Goal: Task Accomplishment & Management: Manage account settings

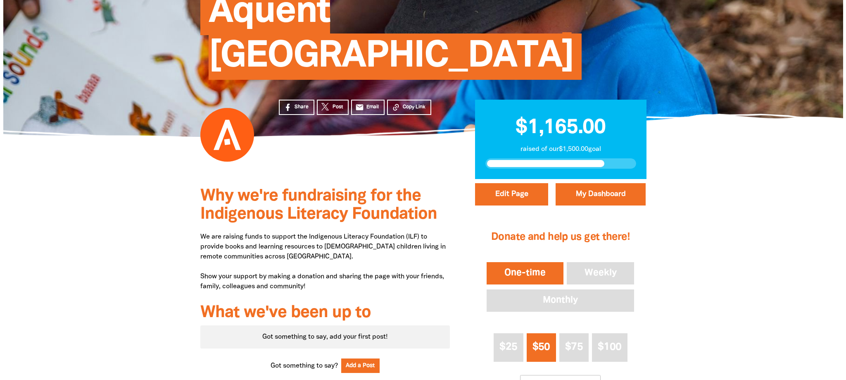
scroll to position [125, 0]
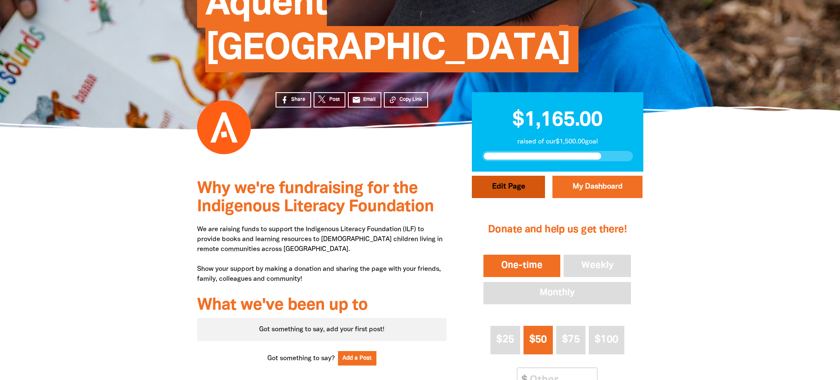
click at [521, 176] on button "Edit Page" at bounding box center [508, 187] width 73 height 22
select select "Yes"
select select "Event"
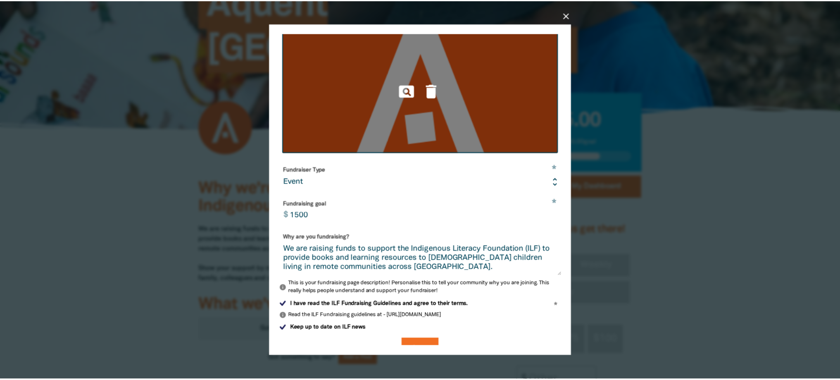
scroll to position [175, 0]
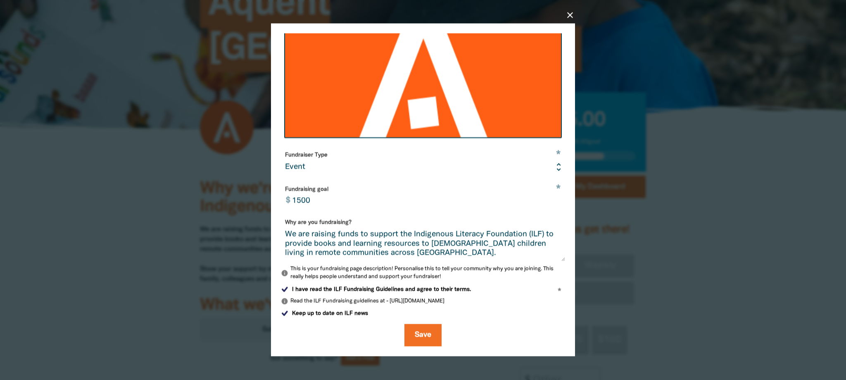
click at [569, 16] on icon "close" at bounding box center [570, 15] width 10 height 10
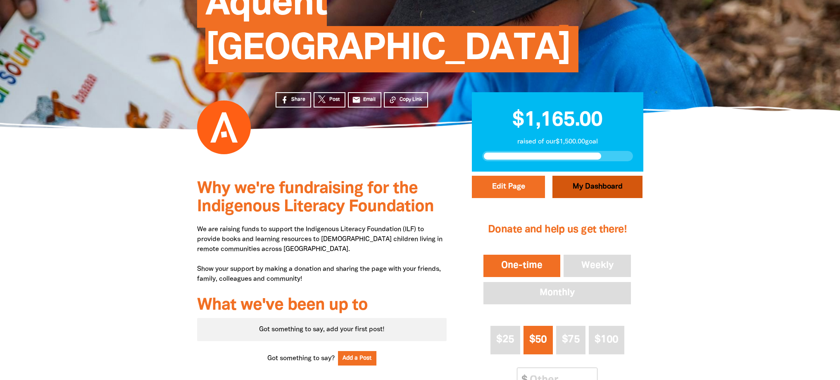
click at [602, 176] on link "My Dashboard" at bounding box center [597, 187] width 90 height 22
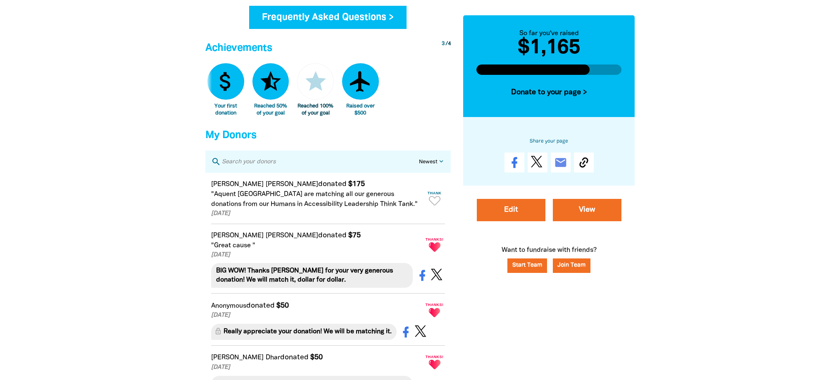
scroll to position [450, 0]
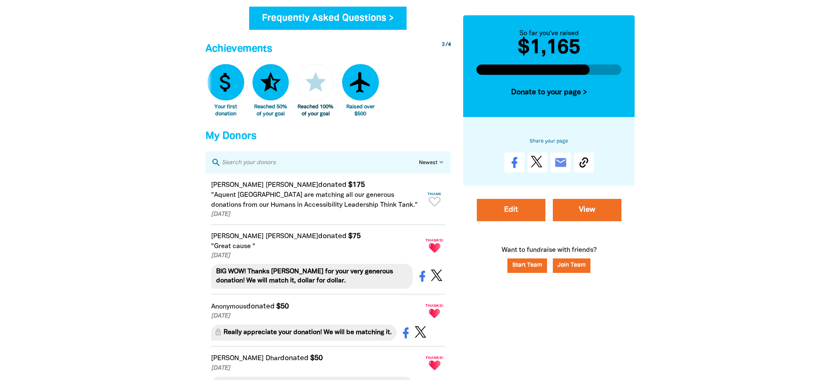
click at [554, 48] on h2 "$1,165" at bounding box center [548, 48] width 145 height 20
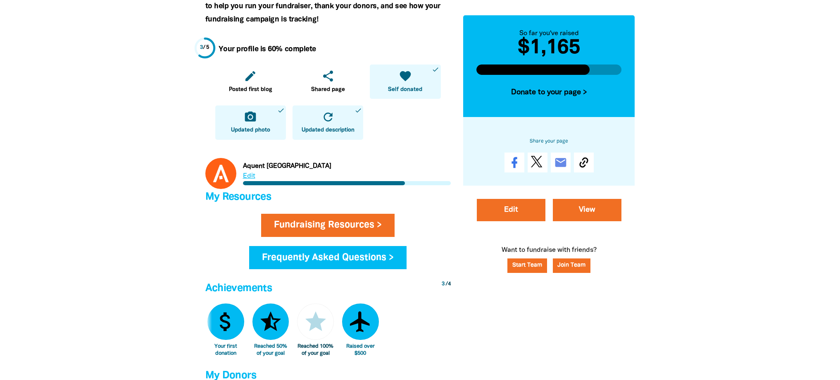
scroll to position [0, 0]
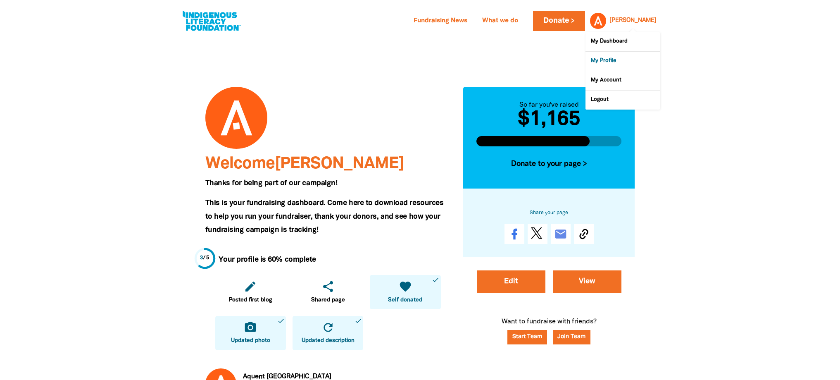
click at [615, 60] on link "My Profile" at bounding box center [622, 61] width 74 height 19
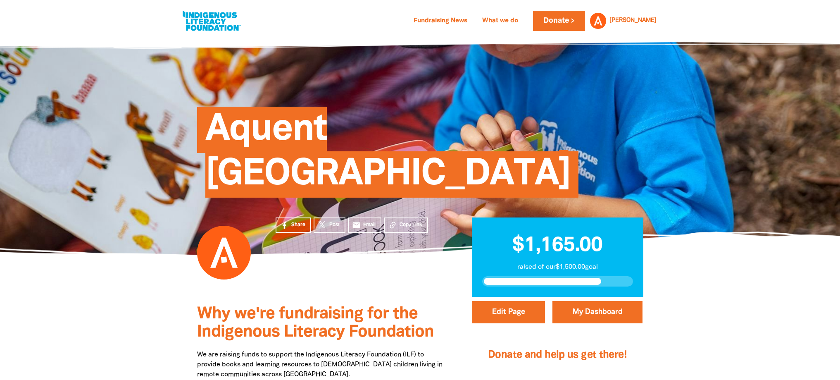
click at [560, 278] on span at bounding box center [543, 281] width 118 height 7
click at [552, 236] on span "$1,165.00" at bounding box center [557, 245] width 90 height 19
click at [548, 236] on span "$1,165.00" at bounding box center [557, 245] width 90 height 19
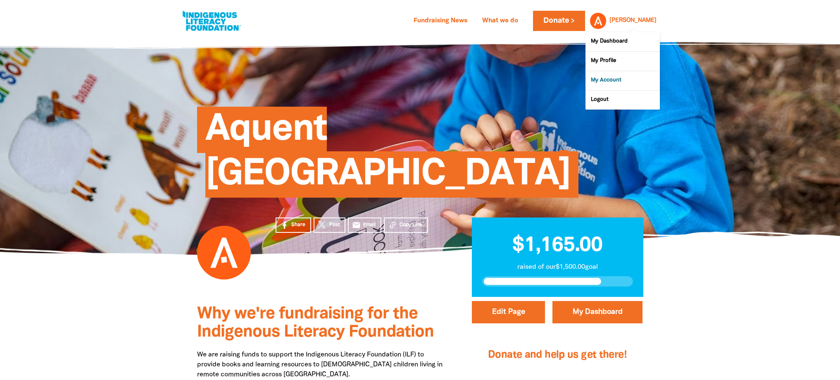
click at [616, 83] on link "My Account" at bounding box center [622, 80] width 74 height 19
select select "AU"
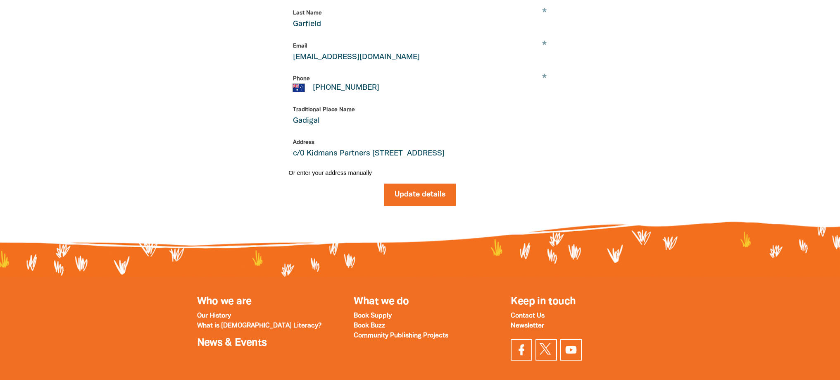
scroll to position [74, 0]
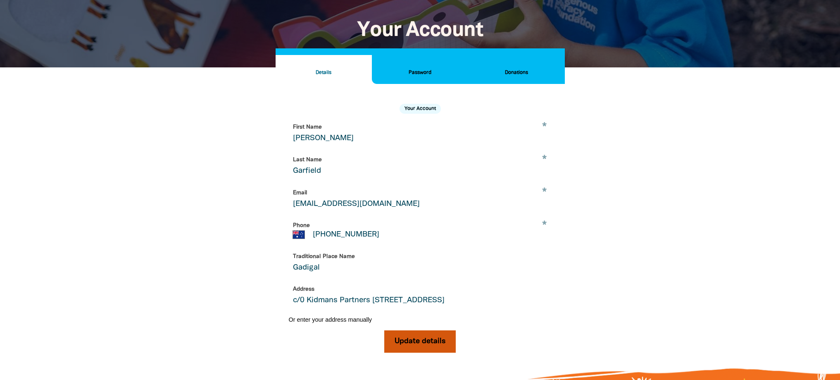
click at [428, 340] on button "Update details" at bounding box center [419, 341] width 71 height 22
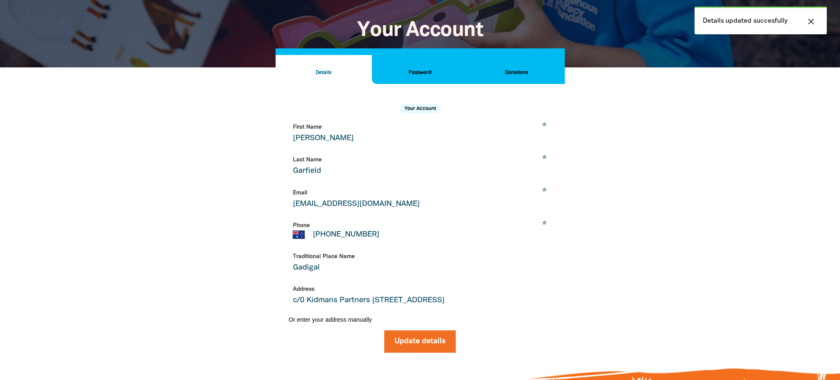
click at [316, 157] on input "Garfield" at bounding box center [420, 166] width 263 height 26
click at [327, 135] on input "[PERSON_NAME]" at bounding box center [420, 133] width 263 height 26
drag, startPoint x: 319, startPoint y: 138, endPoint x: 276, endPoint y: 133, distance: 42.4
click at [276, 133] on div "Your Account * First Name [PERSON_NAME] * Last Name Garfield * Email [EMAIL_ADD…" at bounding box center [420, 225] width 289 height 282
type input "[PERSON_NAME]"
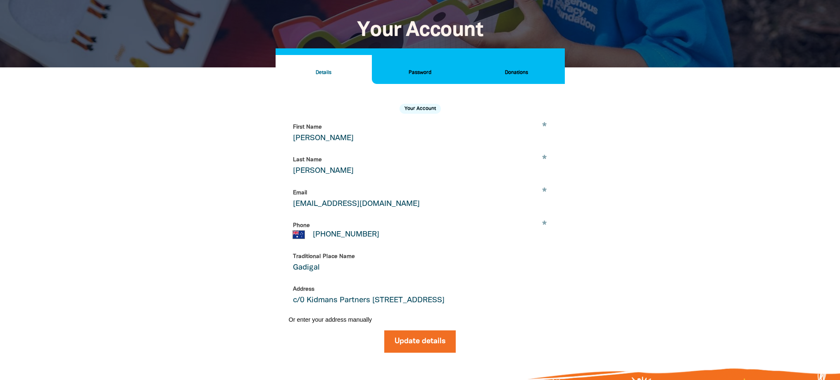
type input "[PERSON_NAME]"
click at [719, 171] on div at bounding box center [420, 228] width 840 height 323
click at [412, 339] on button "Update details" at bounding box center [419, 341] width 71 height 22
click at [319, 302] on input "c/0 Kidmans Partners [STREET_ADDRESS]" at bounding box center [420, 295] width 263 height 26
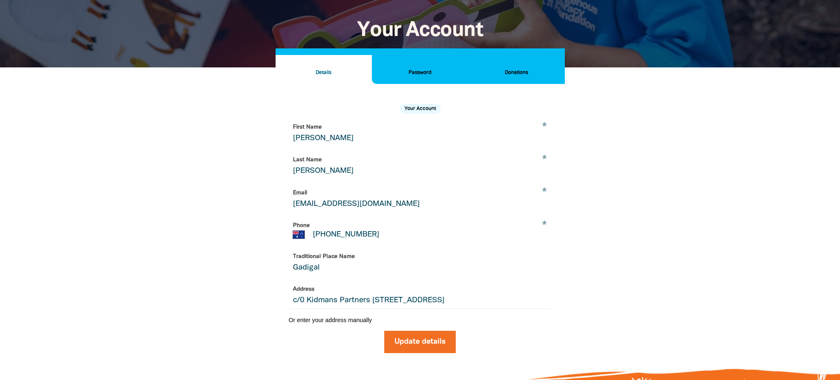
drag, startPoint x: 292, startPoint y: 302, endPoint x: 590, endPoint y: 303, distance: 298.3
click at [590, 303] on div "Details Password Donations Your Account * First Name [PERSON_NAME] * Last Name …" at bounding box center [420, 229] width 496 height 324
paste input "Aquent LLC [STREET_ADDRESS][PERSON_NAME]"
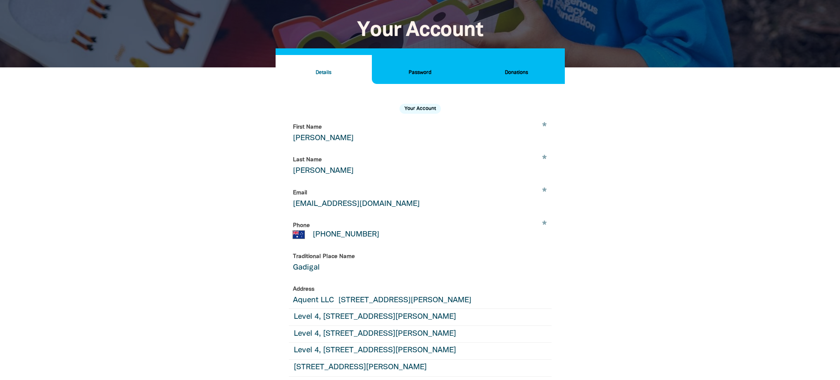
type input "Aquent LLC [STREET_ADDRESS][PERSON_NAME]"
click at [202, 243] on div "Details Password Donations Your Account * First Name [PERSON_NAME] * Last Name …" at bounding box center [420, 270] width 496 height 406
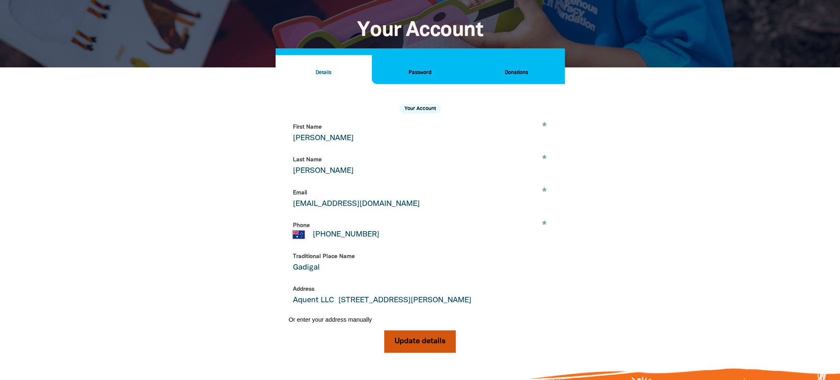
click at [425, 341] on button "Update details" at bounding box center [419, 341] width 71 height 22
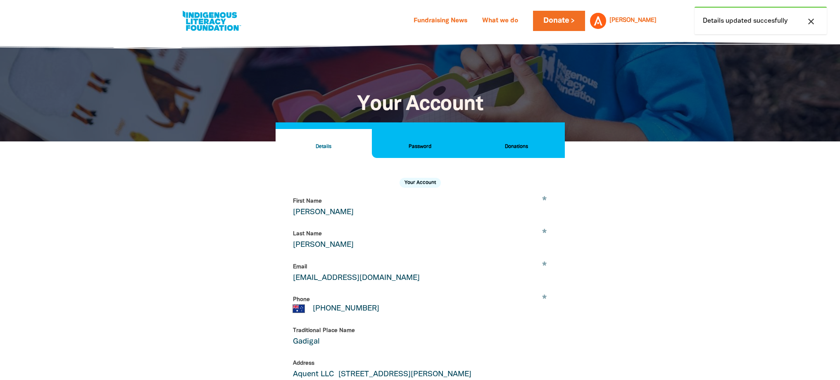
click at [524, 150] on h2 "Donations" at bounding box center [516, 146] width 83 height 9
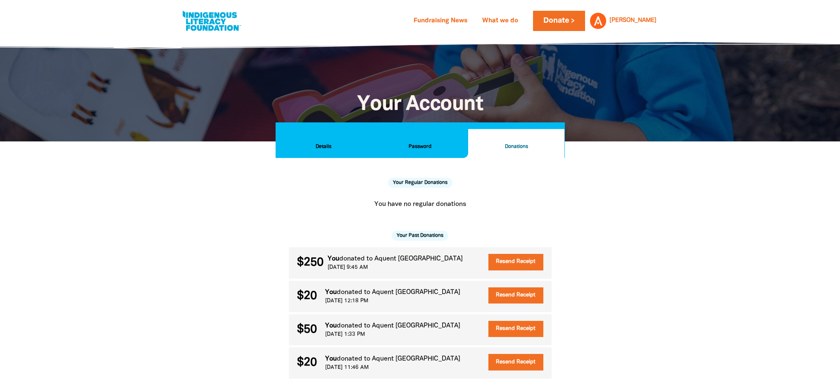
click at [201, 28] on link at bounding box center [212, 20] width 62 height 25
select select "AU"
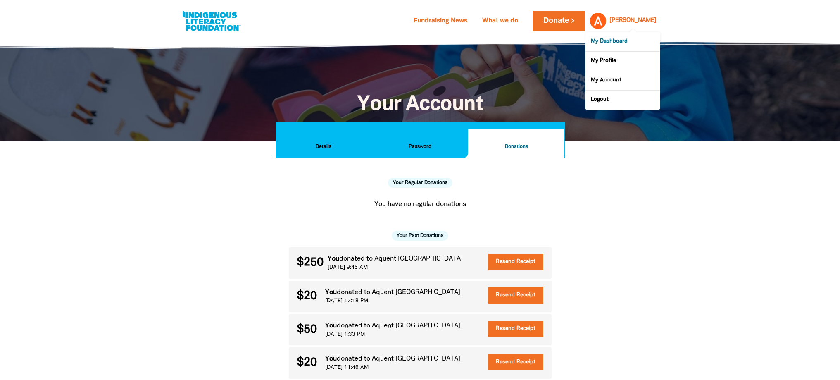
click at [620, 42] on link "My Dashboard" at bounding box center [622, 41] width 74 height 19
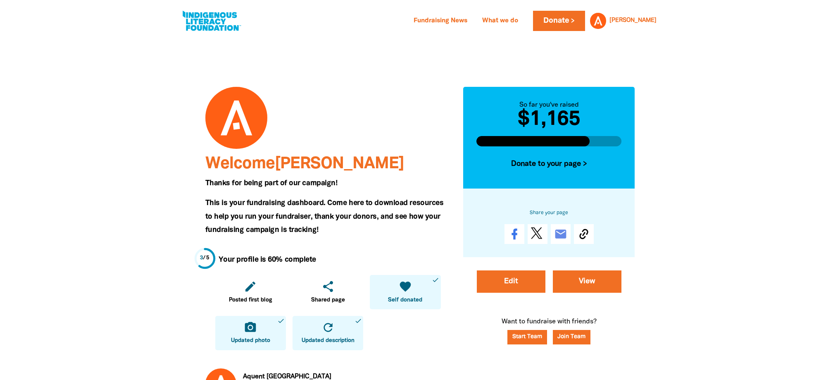
click at [553, 116] on h2 "$1,165" at bounding box center [548, 120] width 145 height 20
click at [513, 110] on h2 "$1,165" at bounding box center [548, 120] width 145 height 20
click at [530, 103] on div "So far you've raised" at bounding box center [548, 105] width 145 height 10
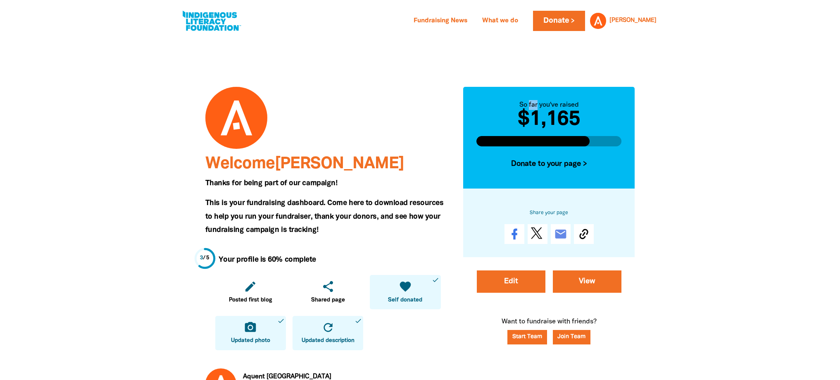
click at [530, 103] on div "So far you've raised" at bounding box center [548, 105] width 145 height 10
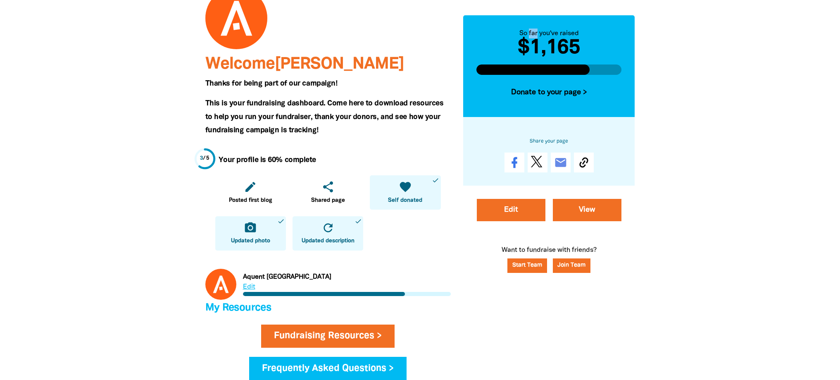
scroll to position [110, 0]
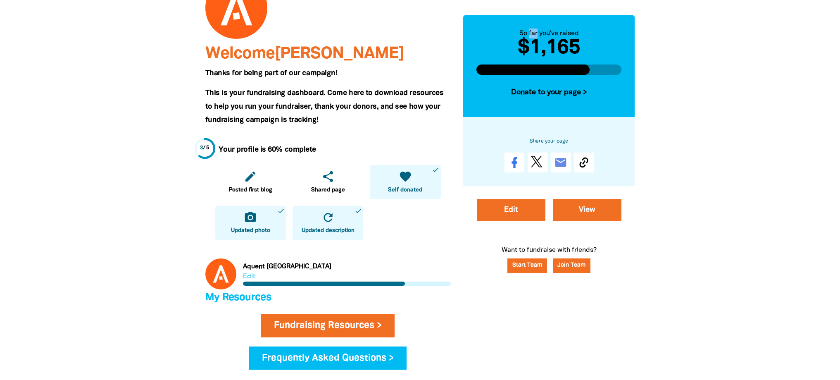
click at [252, 276] on link "Link to Aquent [GEOGRAPHIC_DATA]" at bounding box center [327, 273] width 245 height 31
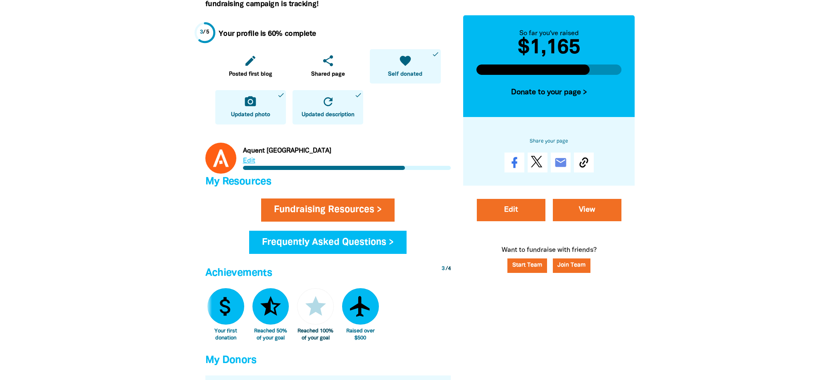
scroll to position [226, 0]
click at [271, 306] on icon "star_half" at bounding box center [270, 305] width 25 height 25
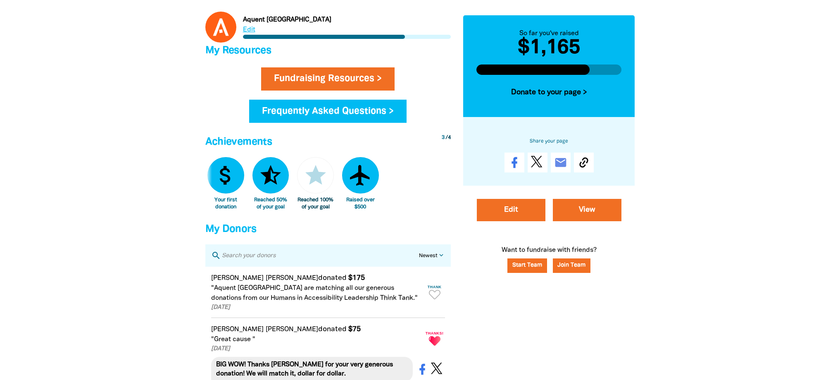
scroll to position [357, 0]
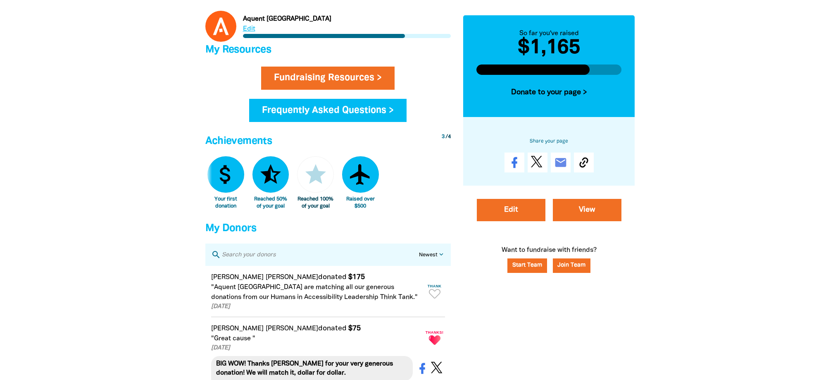
click at [364, 189] on div "airplanemode_active" at bounding box center [360, 174] width 37 height 37
click at [351, 221] on div "Welcome [PERSON_NAME] Thanks for being part of our campaign! This is your fundr…" at bounding box center [327, 189] width 245 height 921
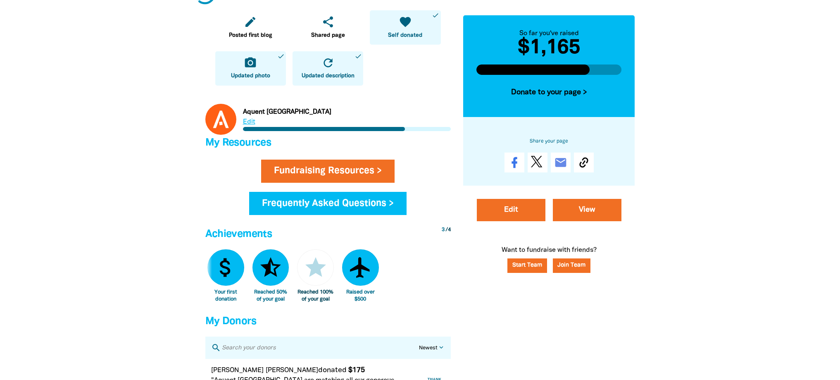
scroll to position [255, 0]
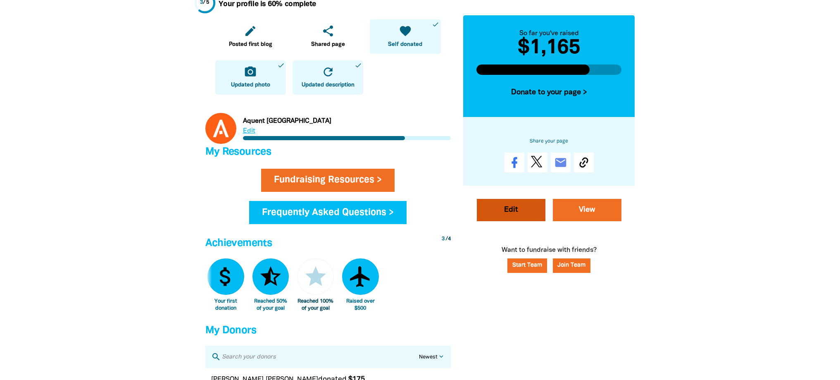
click at [514, 212] on link "Edit" at bounding box center [511, 210] width 69 height 22
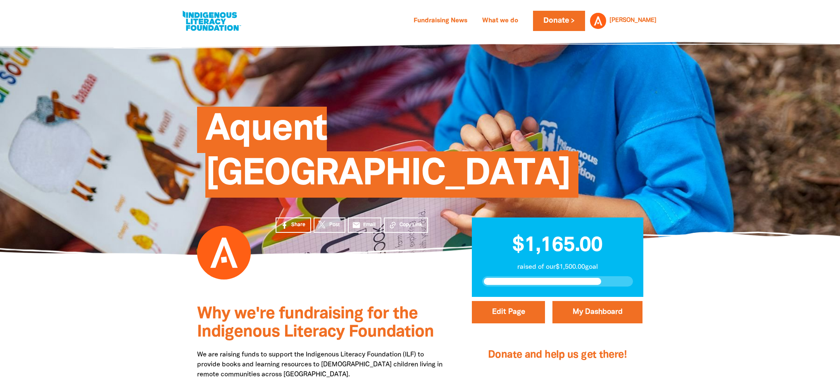
select select "Yes"
select select "Event"
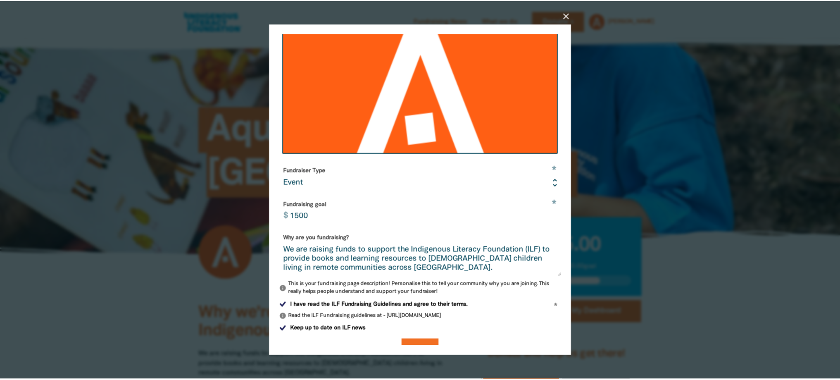
scroll to position [175, 0]
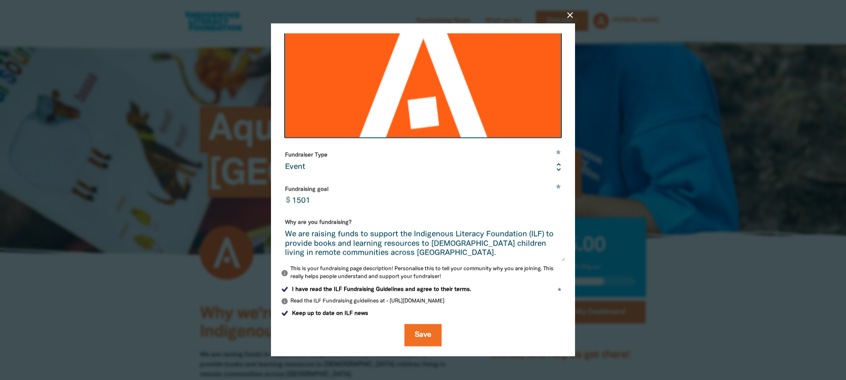
click at [552, 199] on input "1501" at bounding box center [427, 196] width 278 height 26
click at [552, 199] on input "1502" at bounding box center [427, 196] width 278 height 26
click at [552, 199] on input "1503" at bounding box center [427, 196] width 278 height 26
click at [304, 201] on input "1503" at bounding box center [427, 196] width 278 height 26
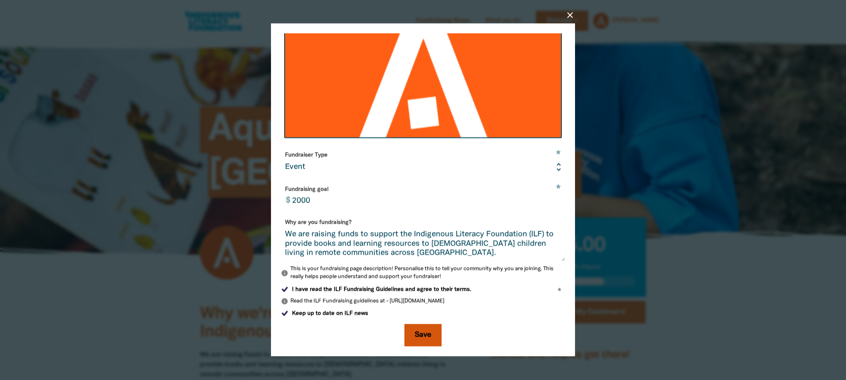
type input "2000"
click at [416, 335] on button "Save" at bounding box center [423, 335] width 37 height 22
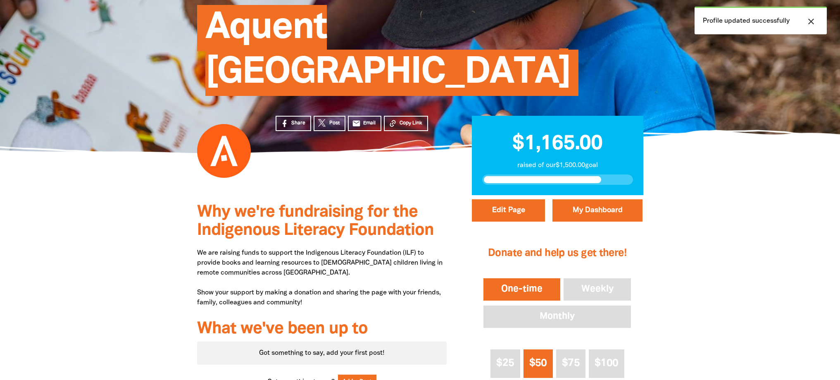
scroll to position [107, 0]
